Goal: Check status: Check status

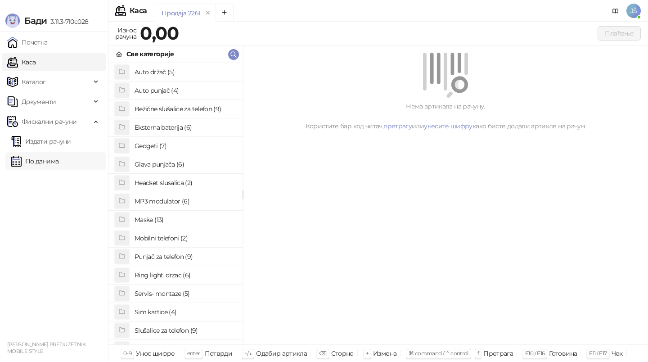
click at [50, 165] on link "По данима" at bounding box center [35, 161] width 48 height 18
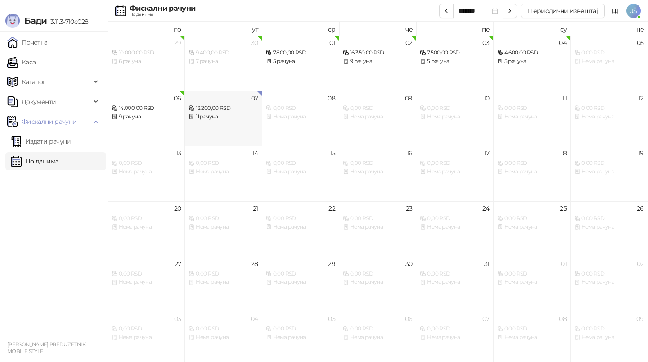
click at [241, 121] on div "07 13.200,00 RSD 11 рачуна" at bounding box center [223, 118] width 77 height 55
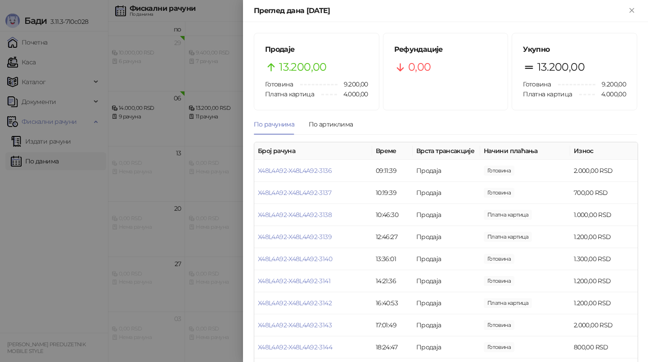
click at [40, 217] on div at bounding box center [324, 181] width 648 height 362
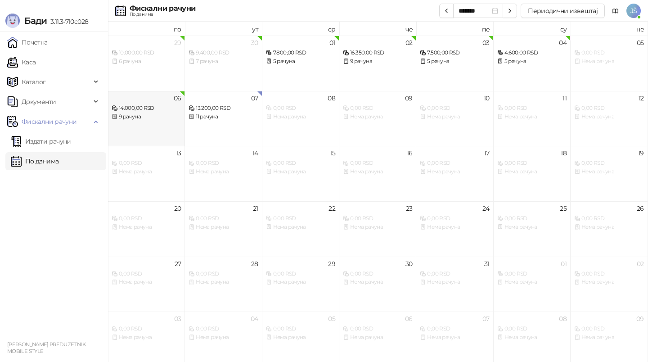
click at [171, 121] on div "06 14.000,00 RSD 9 рачуна" at bounding box center [146, 118] width 77 height 55
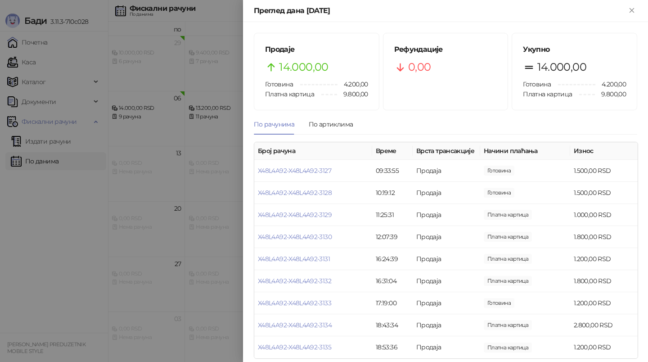
click at [202, 132] on div at bounding box center [324, 181] width 648 height 362
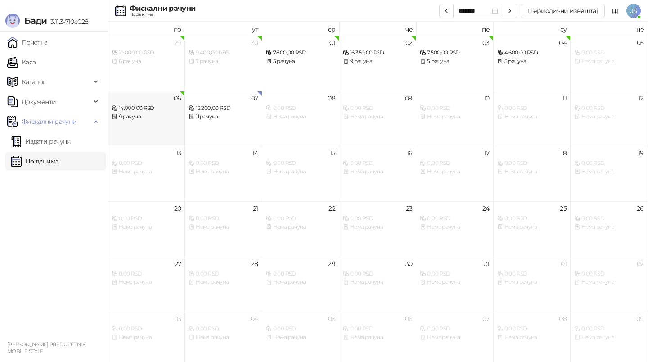
click at [158, 138] on div "06 14.000,00 RSD 9 рачуна" at bounding box center [146, 118] width 77 height 55
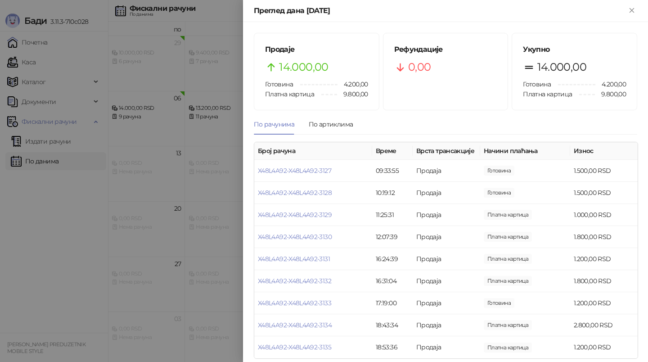
click at [215, 119] on div at bounding box center [324, 181] width 648 height 362
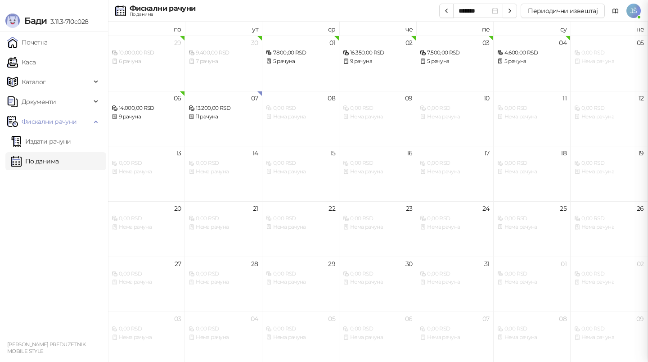
click at [215, 119] on div at bounding box center [324, 181] width 648 height 362
click at [215, 119] on div "11 рачуна" at bounding box center [223, 117] width 69 height 9
